Goal: Check status: Check status

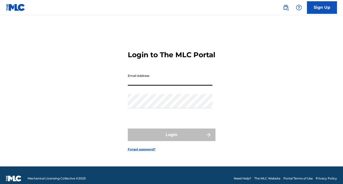
type input "[EMAIL_ADDRESS][PERSON_NAME][DOMAIN_NAME]"
click at [171, 139] on button "Login" at bounding box center [172, 134] width 88 height 13
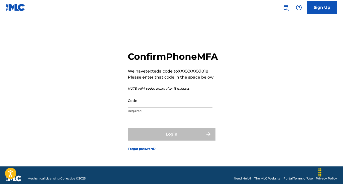
click at [192, 108] on input "Code" at bounding box center [170, 100] width 85 height 14
paste input "828976"
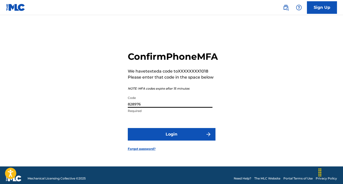
type input "828976"
click at [181, 137] on button "Login" at bounding box center [172, 134] width 88 height 13
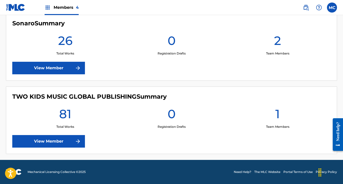
scroll to position [292, 0]
click at [52, 141] on link "View Member" at bounding box center [48, 141] width 73 height 13
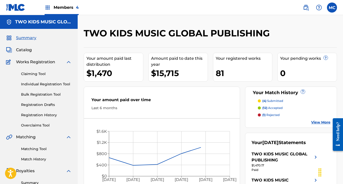
scroll to position [36, 0]
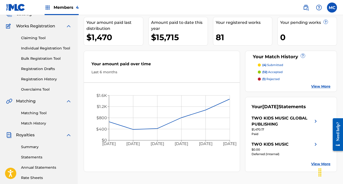
click at [43, 122] on link "Match History" at bounding box center [46, 123] width 51 height 5
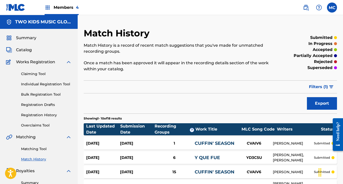
click at [35, 158] on link "Match History" at bounding box center [46, 158] width 51 height 5
click at [68, 8] on span "Members 4" at bounding box center [66, 8] width 25 height 6
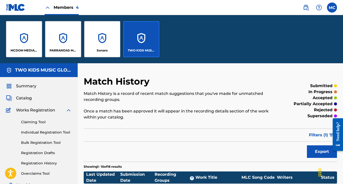
click at [66, 49] on p "PARRANDAS MUSIC" at bounding box center [63, 50] width 27 height 5
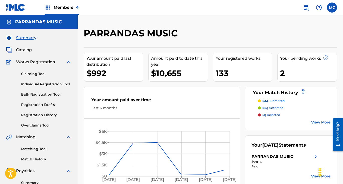
scroll to position [40, 0]
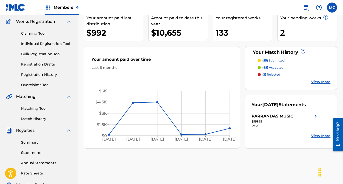
click at [40, 125] on div "Summary Catalog Works Registration Claiming Tool Individual Registration Tool B…" at bounding box center [39, 117] width 78 height 258
click at [40, 118] on link "Match History" at bounding box center [46, 118] width 51 height 5
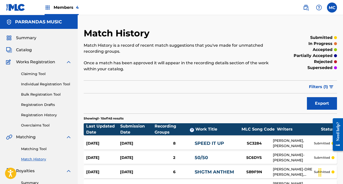
scroll to position [0, 0]
